Goal: Browse casually

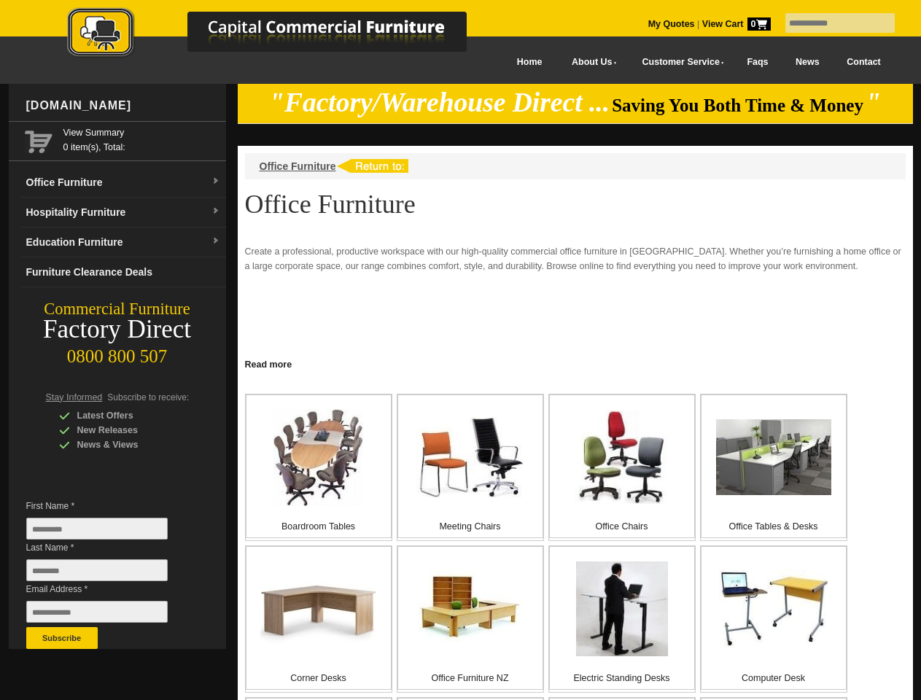
click at [830, 23] on input "text" at bounding box center [839, 23] width 109 height 20
click at [108, 574] on input "Last Name *" at bounding box center [96, 570] width 141 height 22
click at [62, 638] on button "Subscribe" at bounding box center [61, 638] width 71 height 22
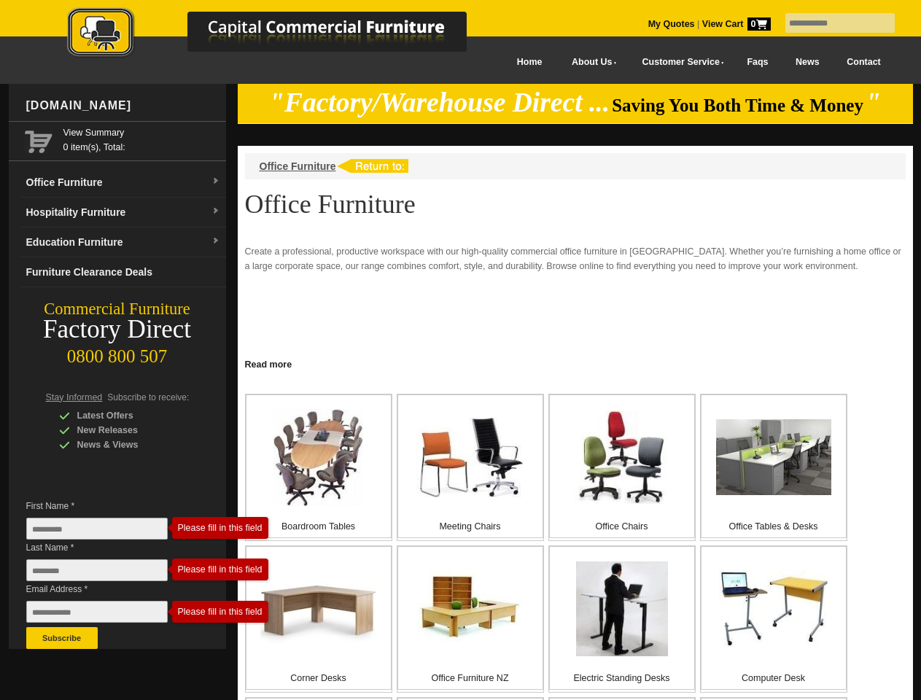
click at [575, 363] on link "Read more" at bounding box center [575, 363] width 675 height 18
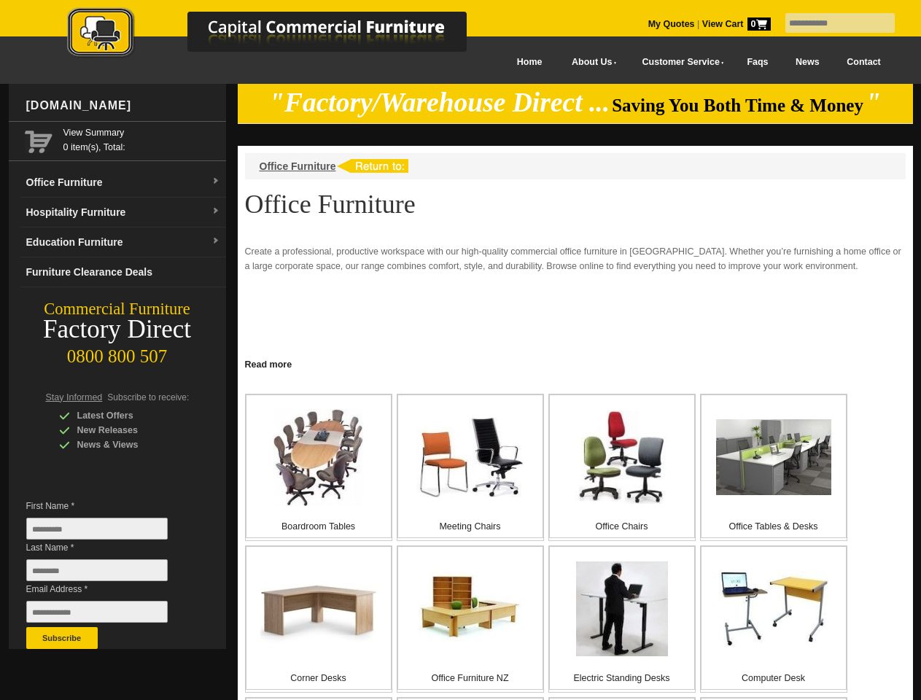
click at [830, 23] on input "text" at bounding box center [839, 23] width 109 height 20
click at [108, 574] on input "Last Name *" at bounding box center [96, 570] width 141 height 22
click at [62, 638] on button "Subscribe" at bounding box center [61, 638] width 71 height 22
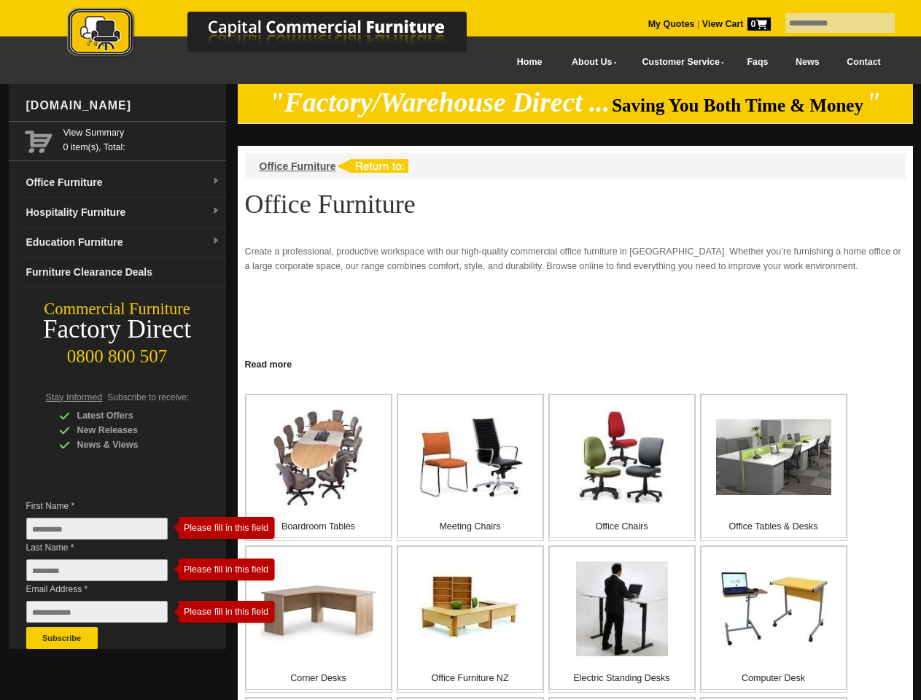
click at [575, 363] on link "Read more" at bounding box center [575, 363] width 675 height 18
